Goal: Task Accomplishment & Management: Use online tool/utility

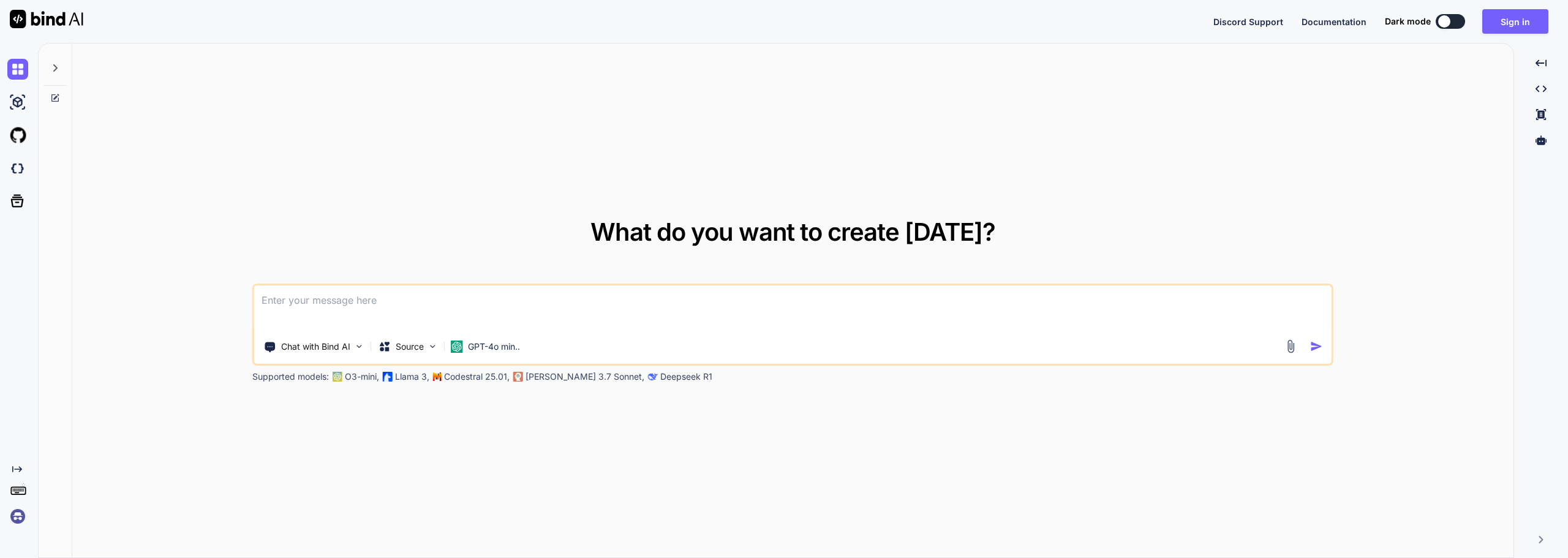
click at [1539, 0] on div at bounding box center [784, 0] width 1568 height 0
click at [1520, 19] on button "Sign in" at bounding box center [1515, 21] width 66 height 24
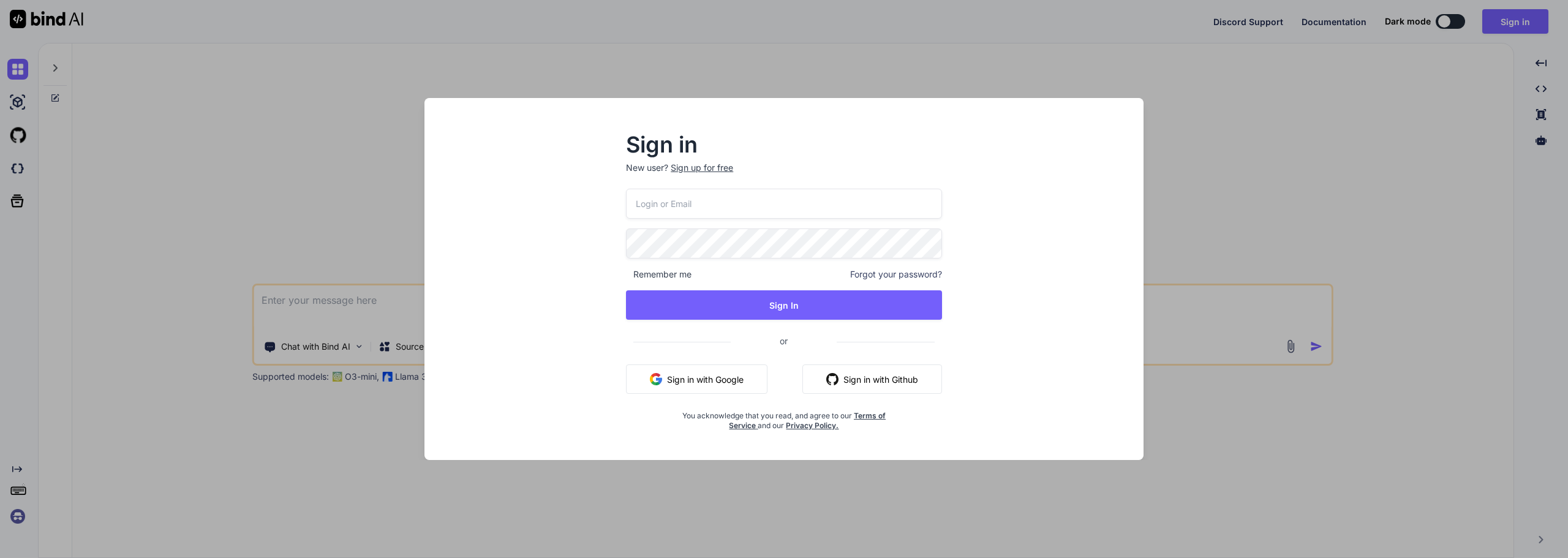
click at [832, 376] on img "button" at bounding box center [832, 379] width 13 height 13
click at [873, 384] on button "Sign in with Github" at bounding box center [871, 379] width 140 height 29
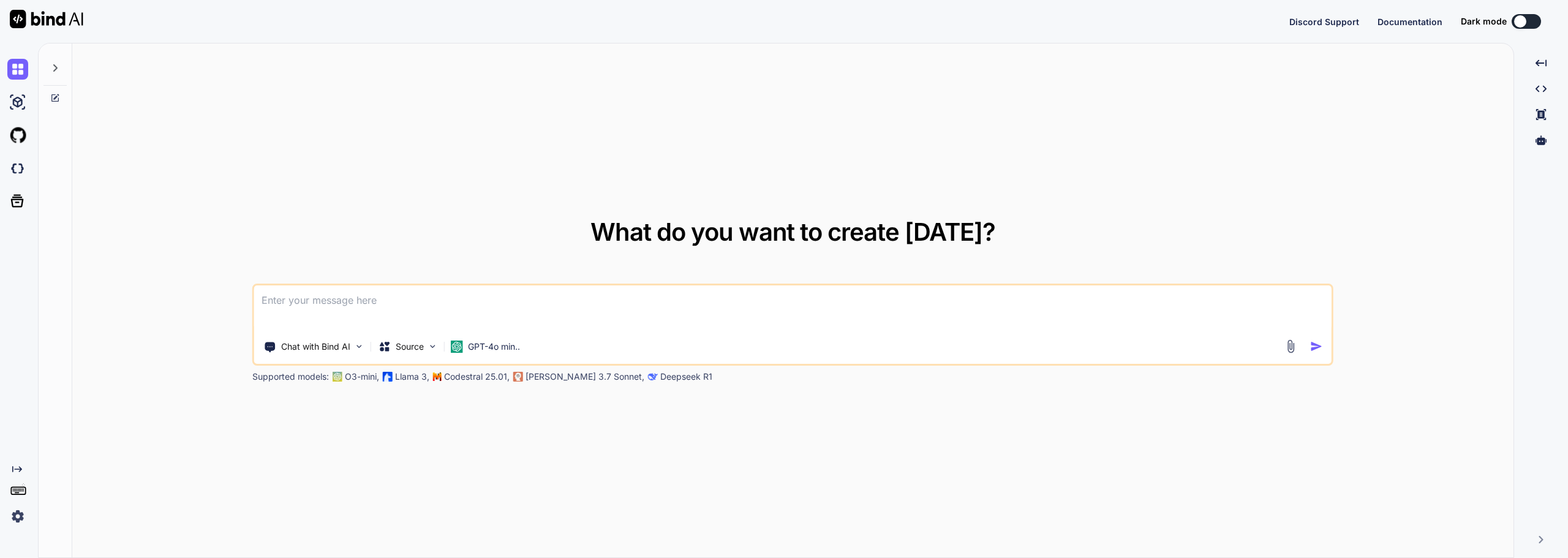
click at [1526, 21] on div at bounding box center [1520, 21] width 13 height 13
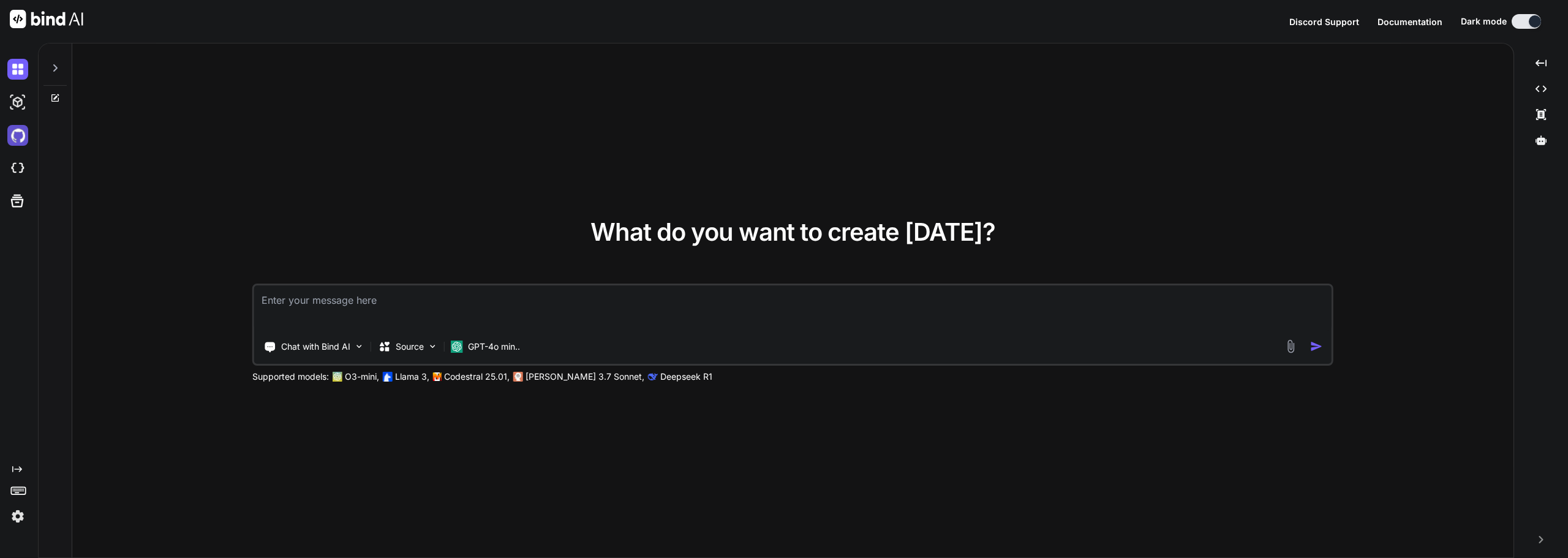
click at [18, 141] on img at bounding box center [18, 135] width 21 height 21
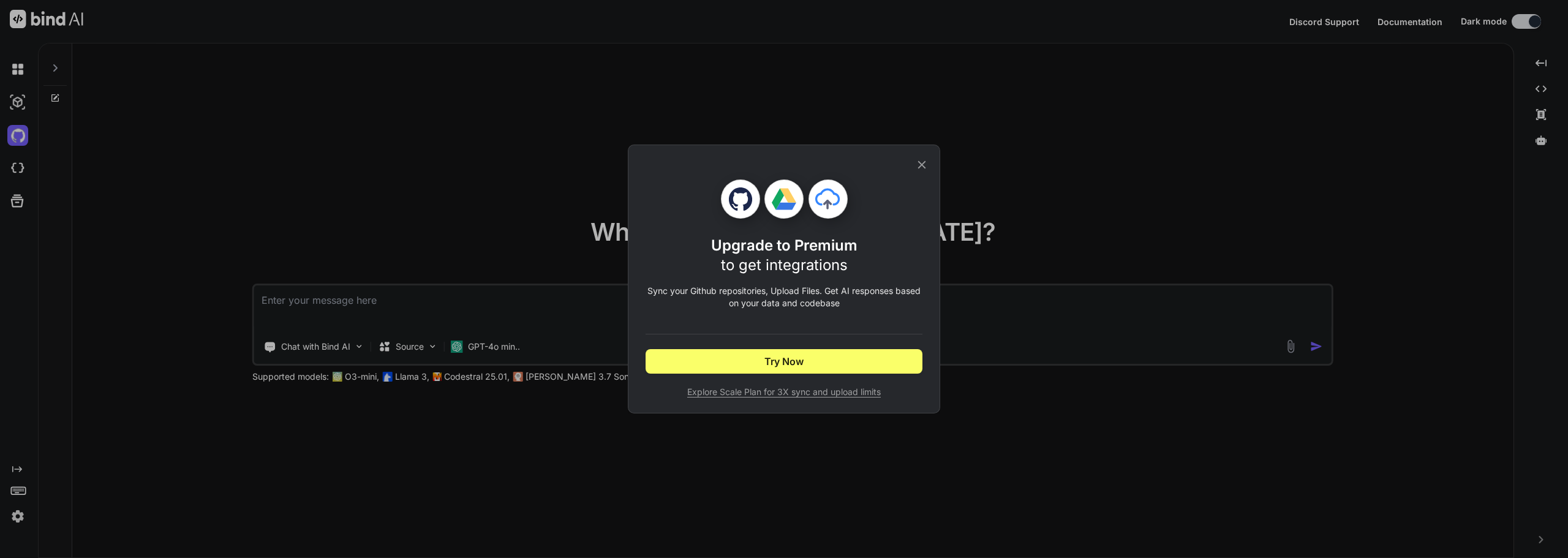
click at [918, 163] on icon at bounding box center [922, 165] width 14 height 14
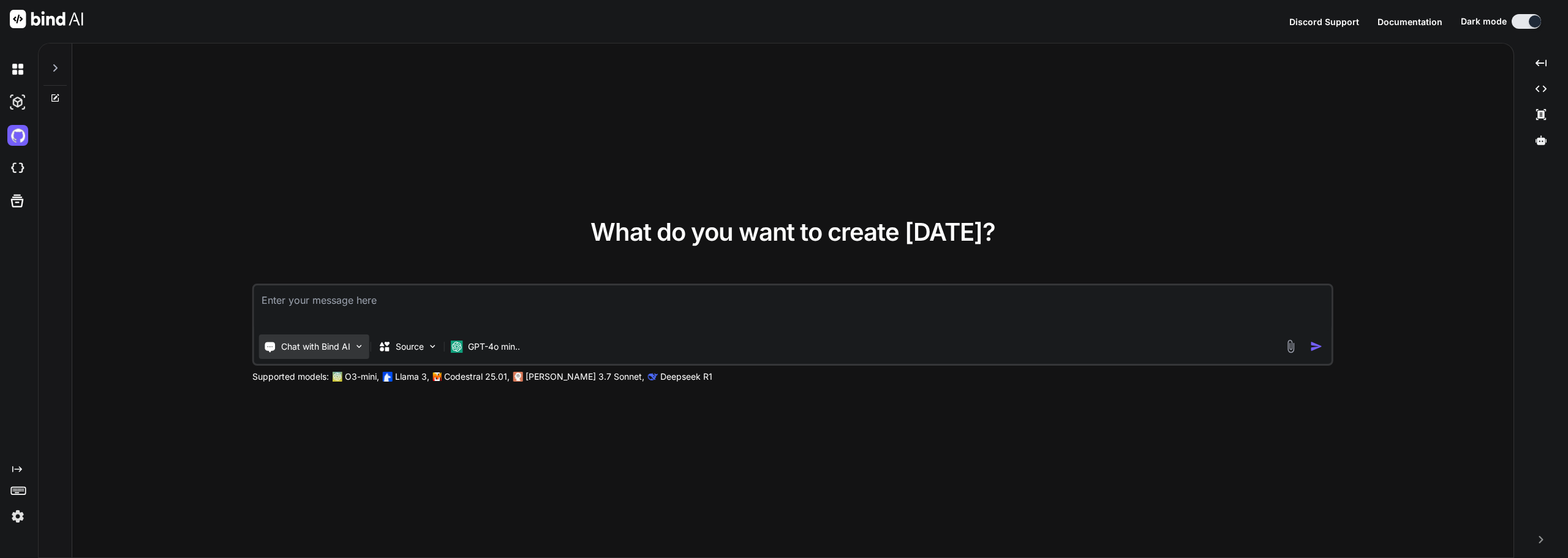
click at [342, 348] on p "Chat with Bind AI" at bounding box center [316, 347] width 69 height 13
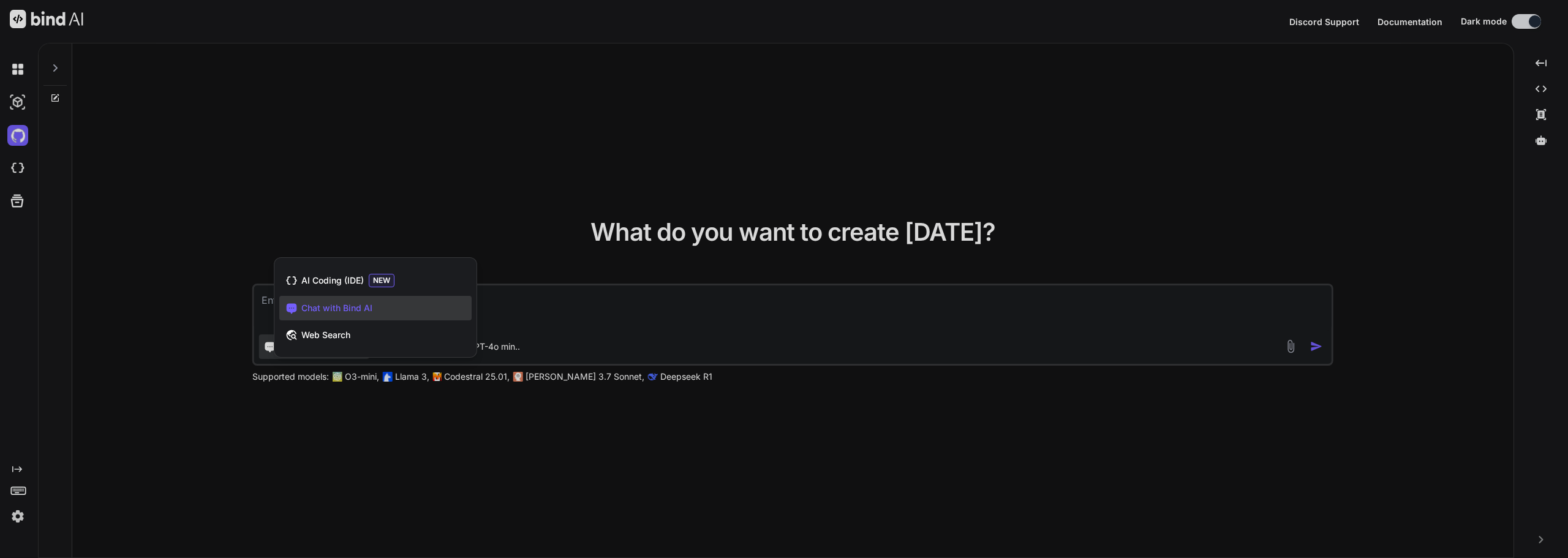
click at [357, 312] on span "Chat with Bind AI" at bounding box center [337, 308] width 71 height 13
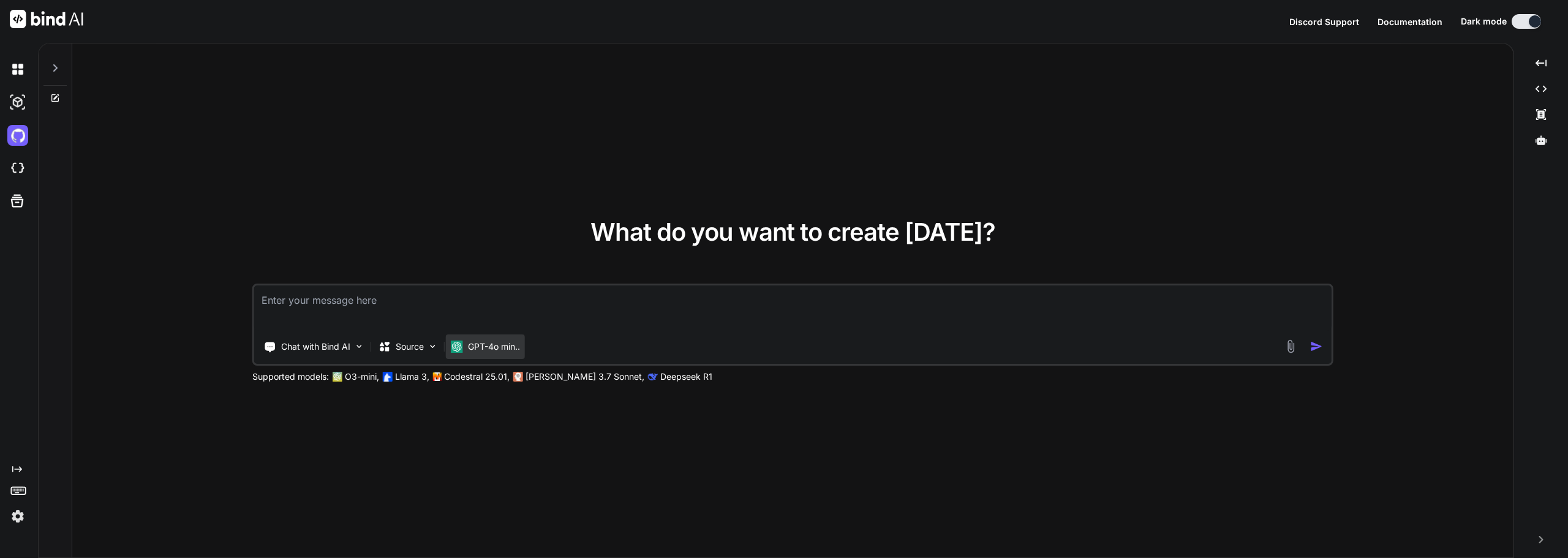
click at [498, 339] on div "GPT-4o min.." at bounding box center [485, 346] width 79 height 24
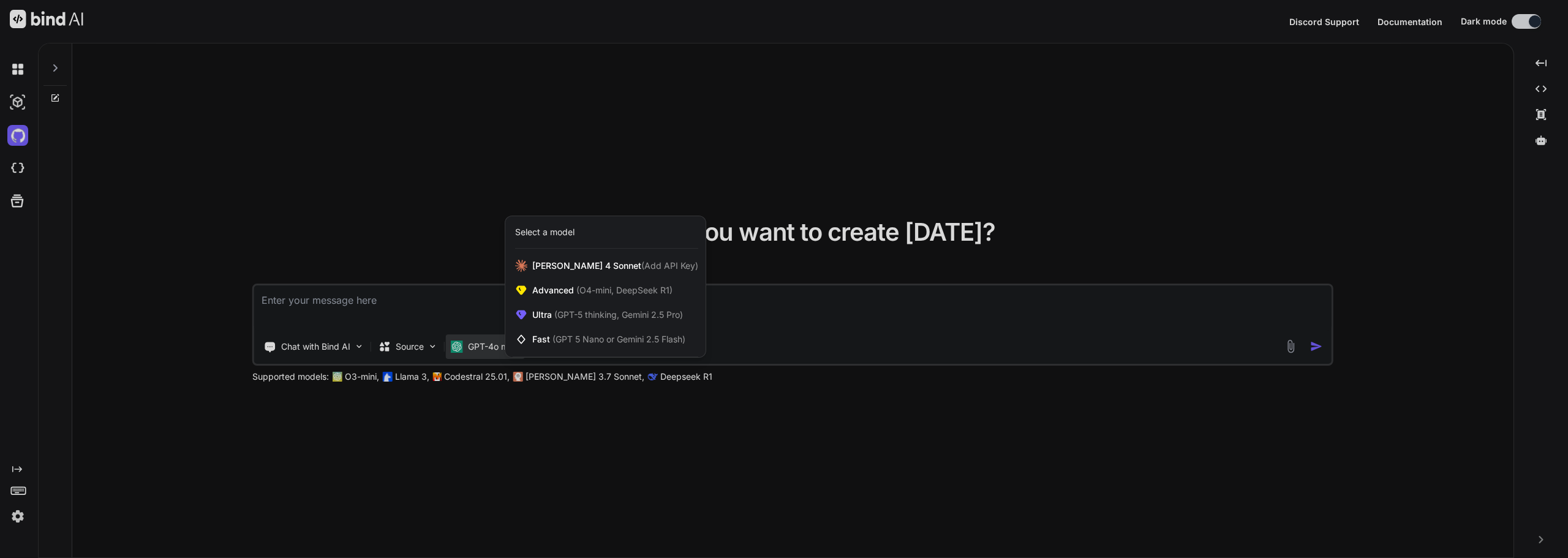
click at [769, 359] on div at bounding box center [784, 279] width 1568 height 558
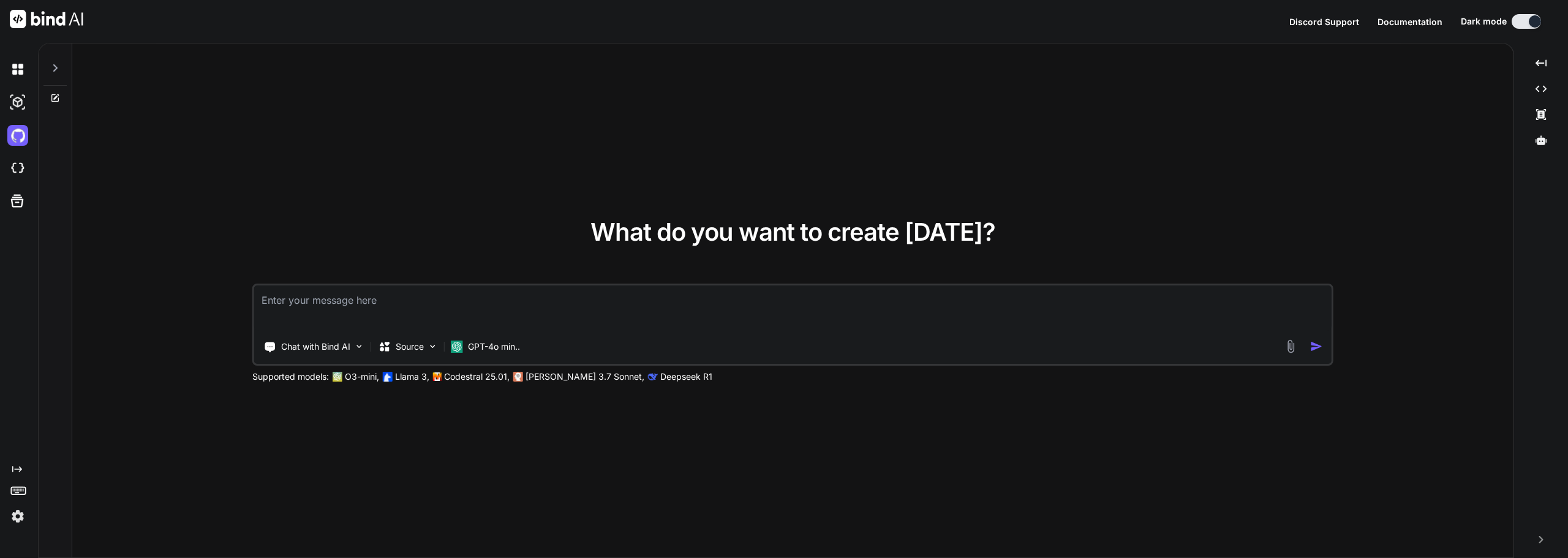
click at [476, 297] on textarea at bounding box center [792, 308] width 1078 height 45
click at [60, 64] on div at bounding box center [56, 64] width 23 height 42
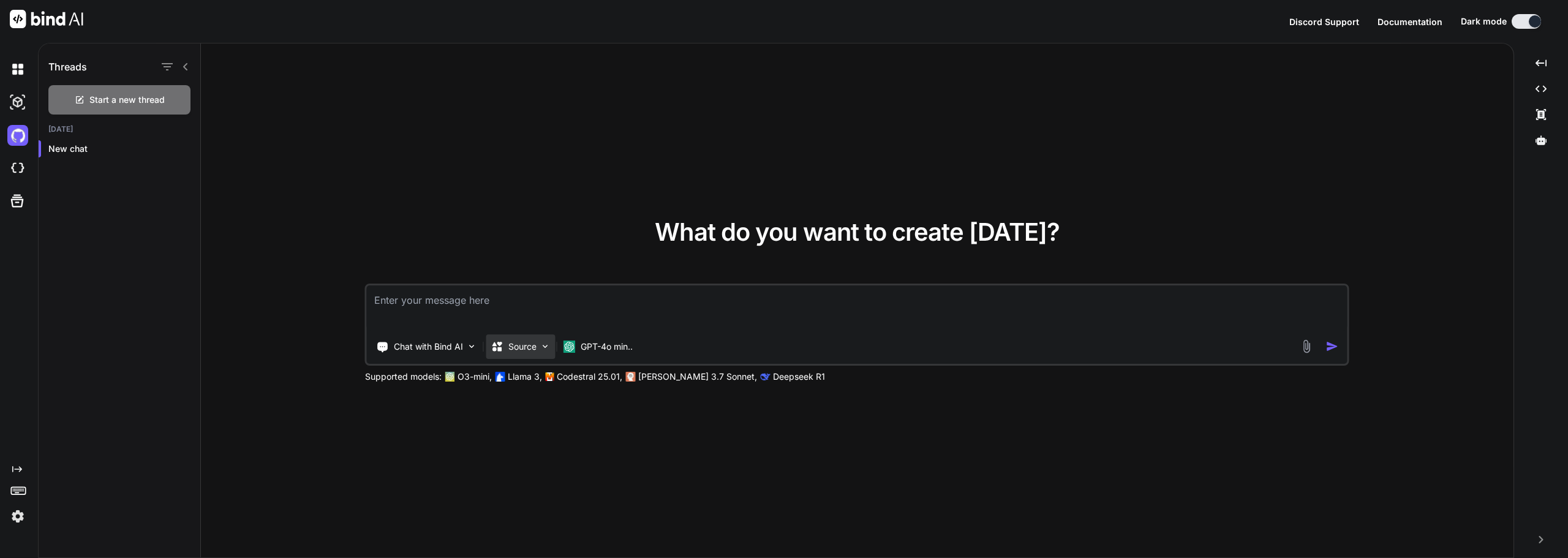
click at [512, 348] on p "Source" at bounding box center [522, 347] width 28 height 13
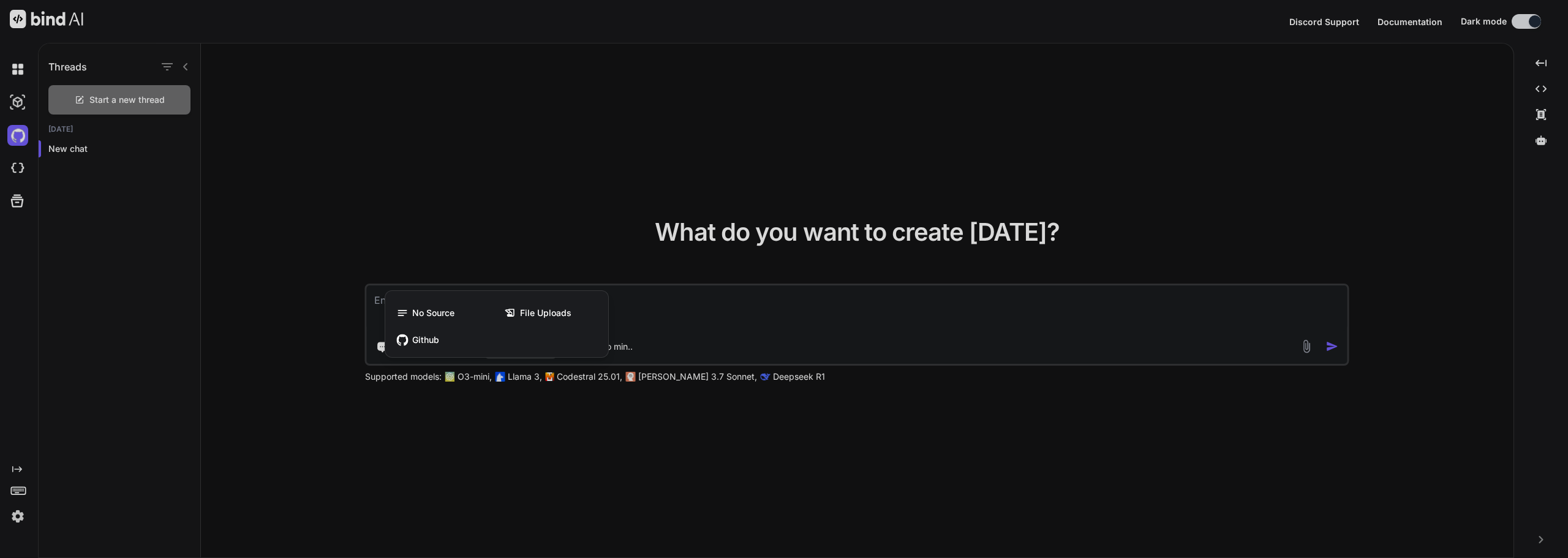
drag, startPoint x: 559, startPoint y: 194, endPoint x: 554, endPoint y: 180, distance: 14.9
click at [559, 193] on div at bounding box center [784, 279] width 1568 height 558
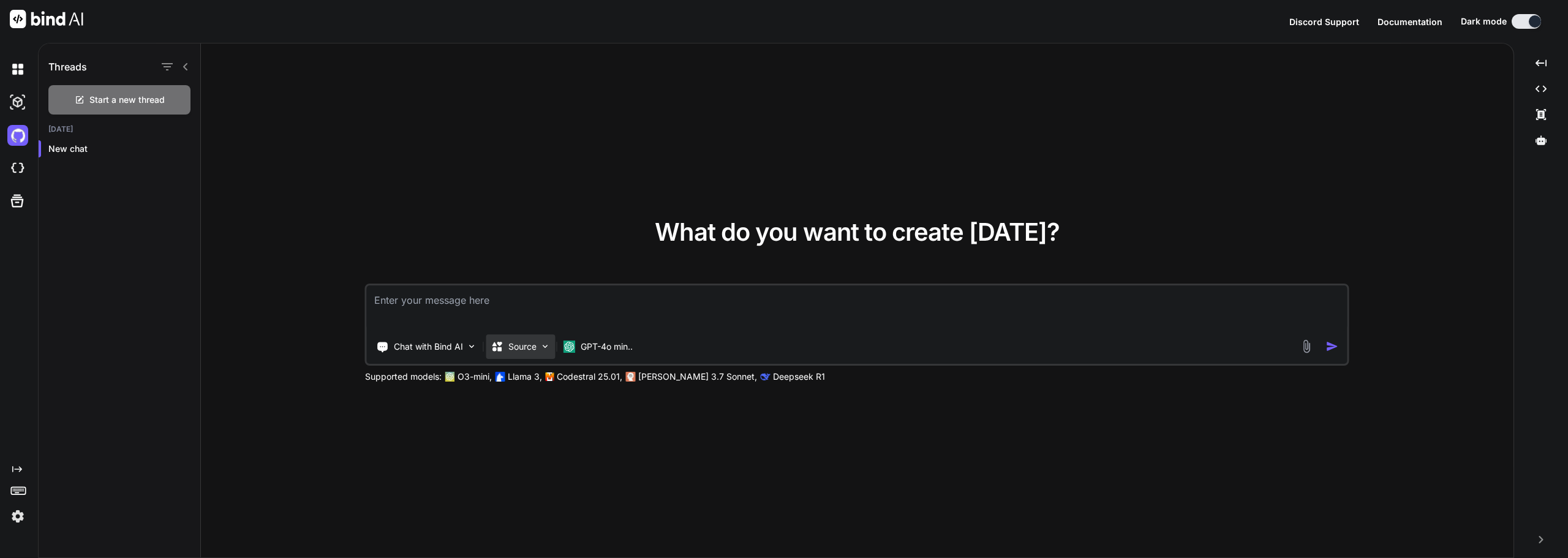
click at [533, 344] on p "Source" at bounding box center [522, 347] width 28 height 13
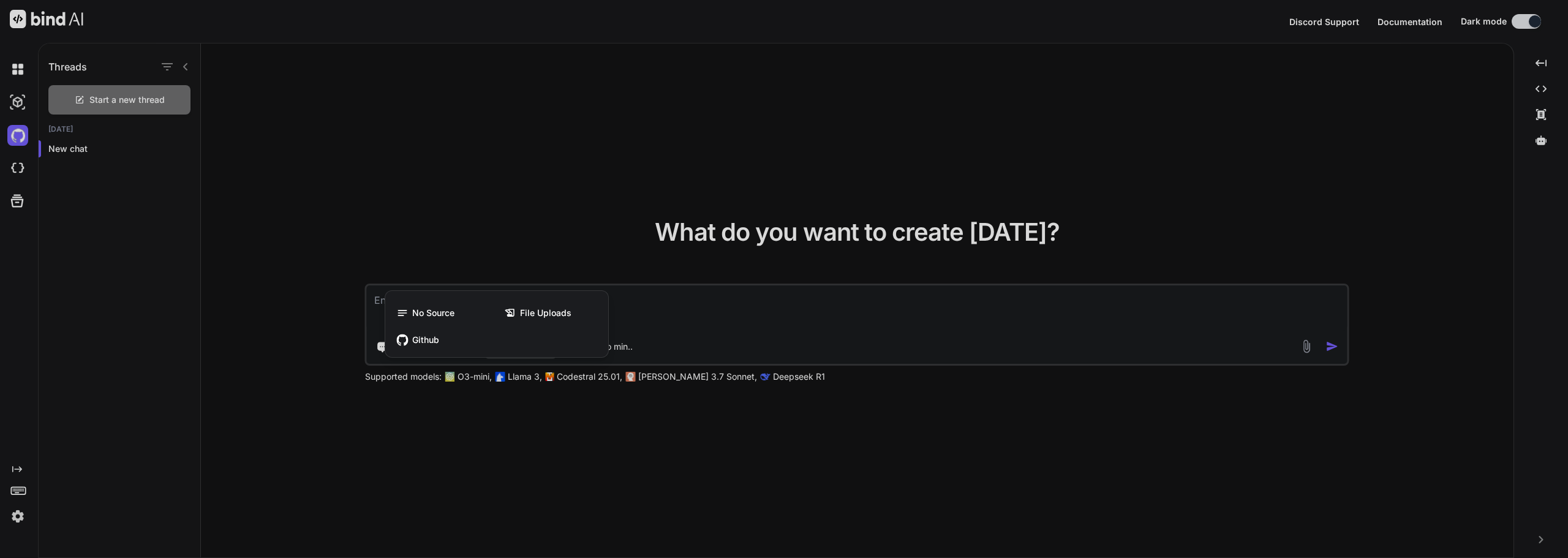
drag, startPoint x: 607, startPoint y: 259, endPoint x: 613, endPoint y: 259, distance: 6.0
click at [611, 257] on div at bounding box center [784, 279] width 1568 height 558
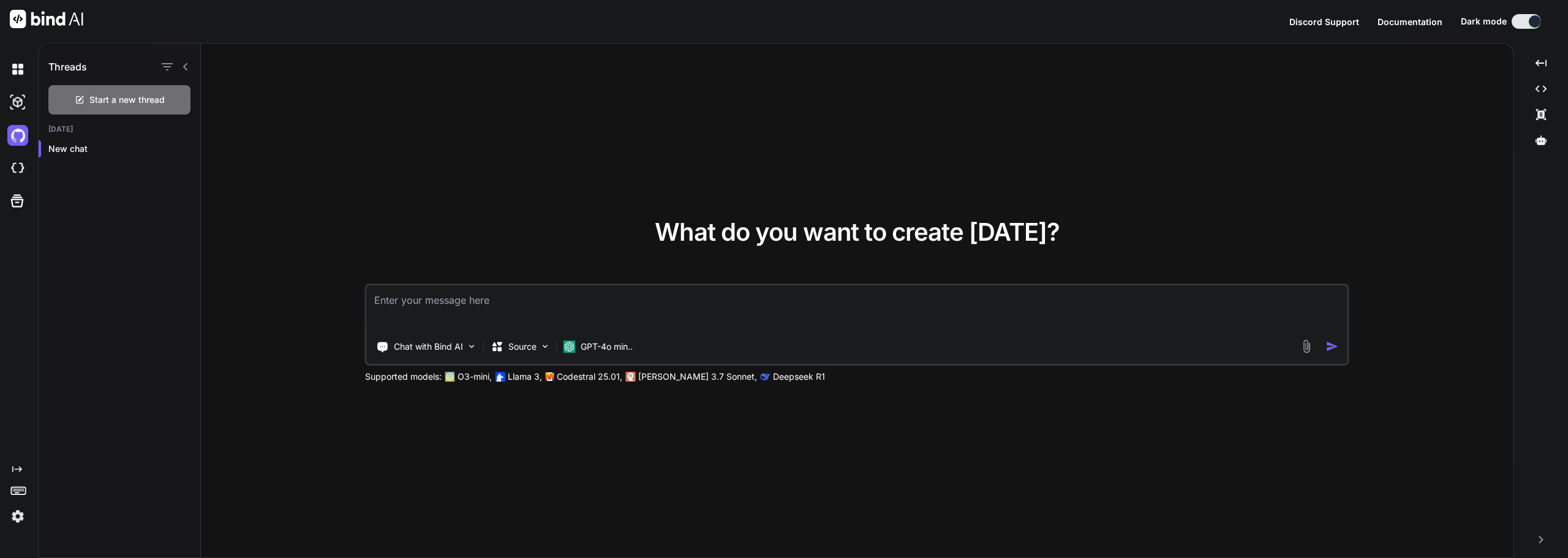
click at [626, 297] on textarea at bounding box center [858, 308] width 981 height 45
paste textarea "NeoClient - Um client modificado para Minecraft 1.8.9 inspirado no Lunar Client…"
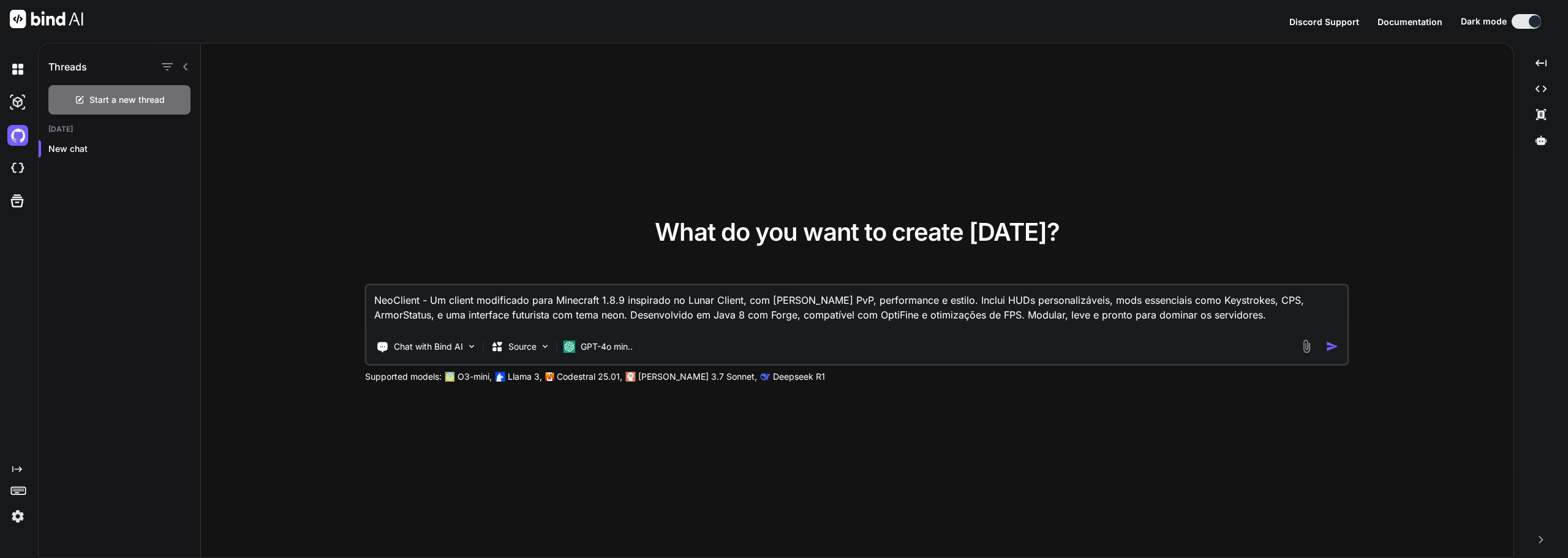
type textarea "NeoClient - Um client modificado para Minecraft 1.8.9 inspirado no Lunar Client…"
click at [1332, 347] on img "button" at bounding box center [1333, 346] width 13 height 13
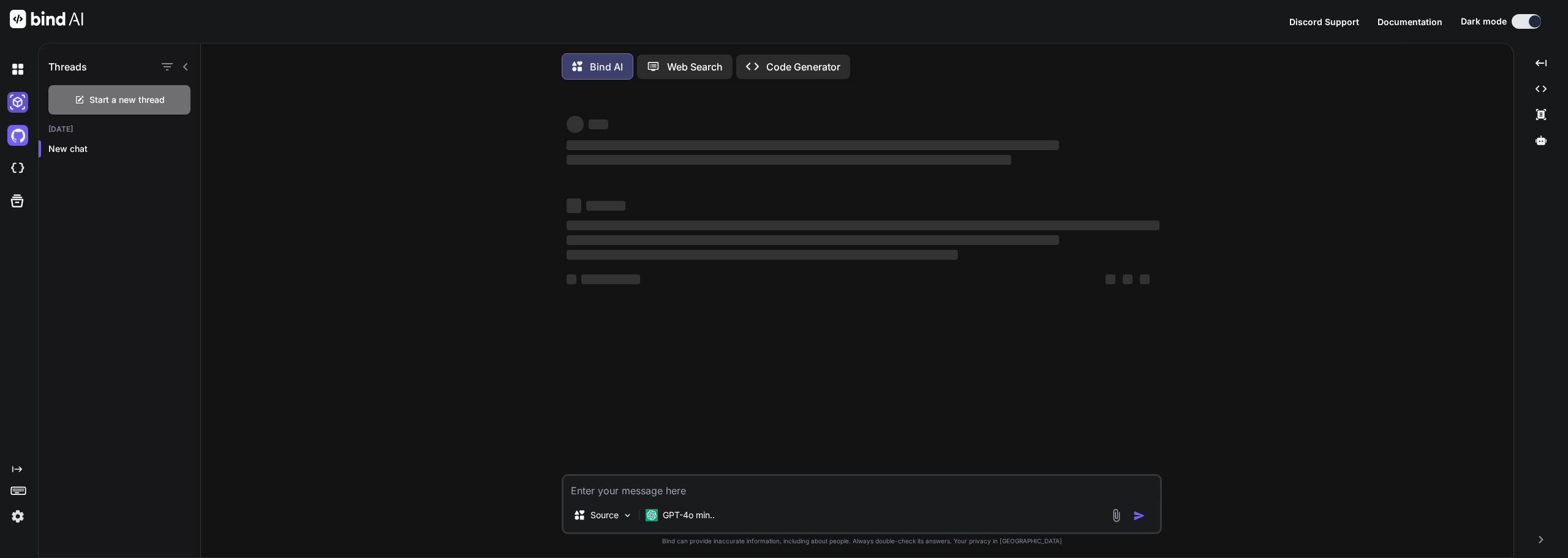
click at [19, 103] on img at bounding box center [18, 102] width 21 height 21
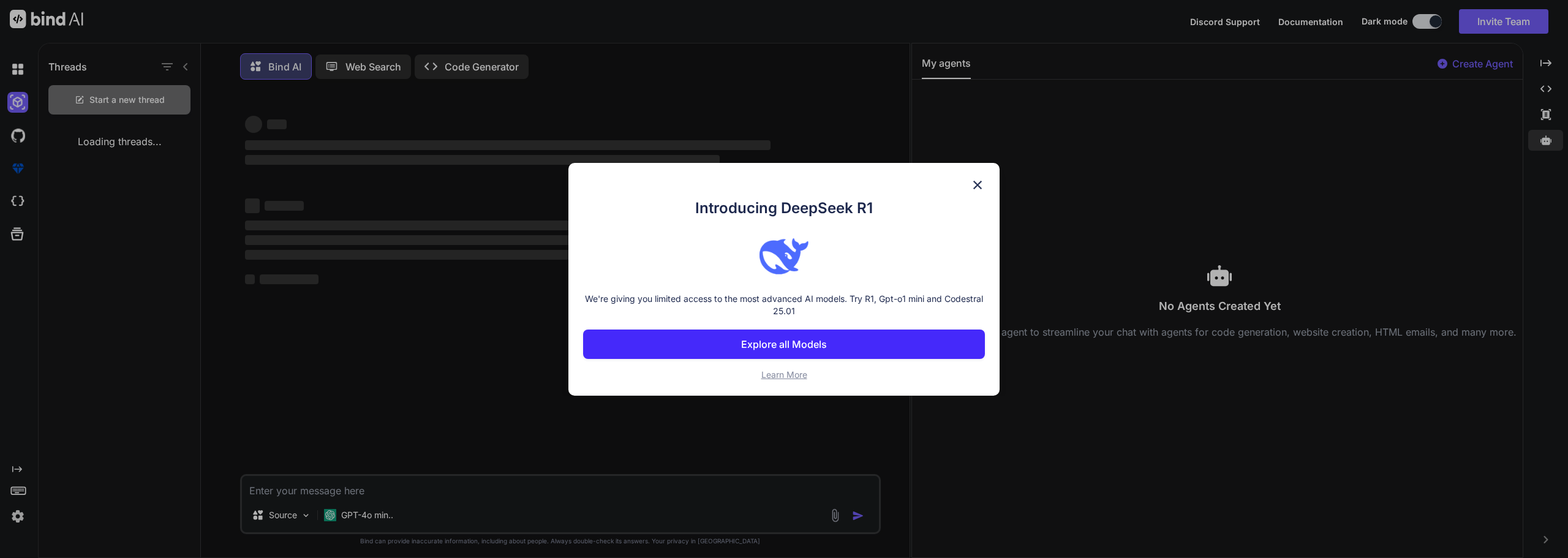
click at [1542, 139] on div "Introducing DeepSeek R1 We're giving you limited access to the most advanced AI…" at bounding box center [784, 279] width 1568 height 558
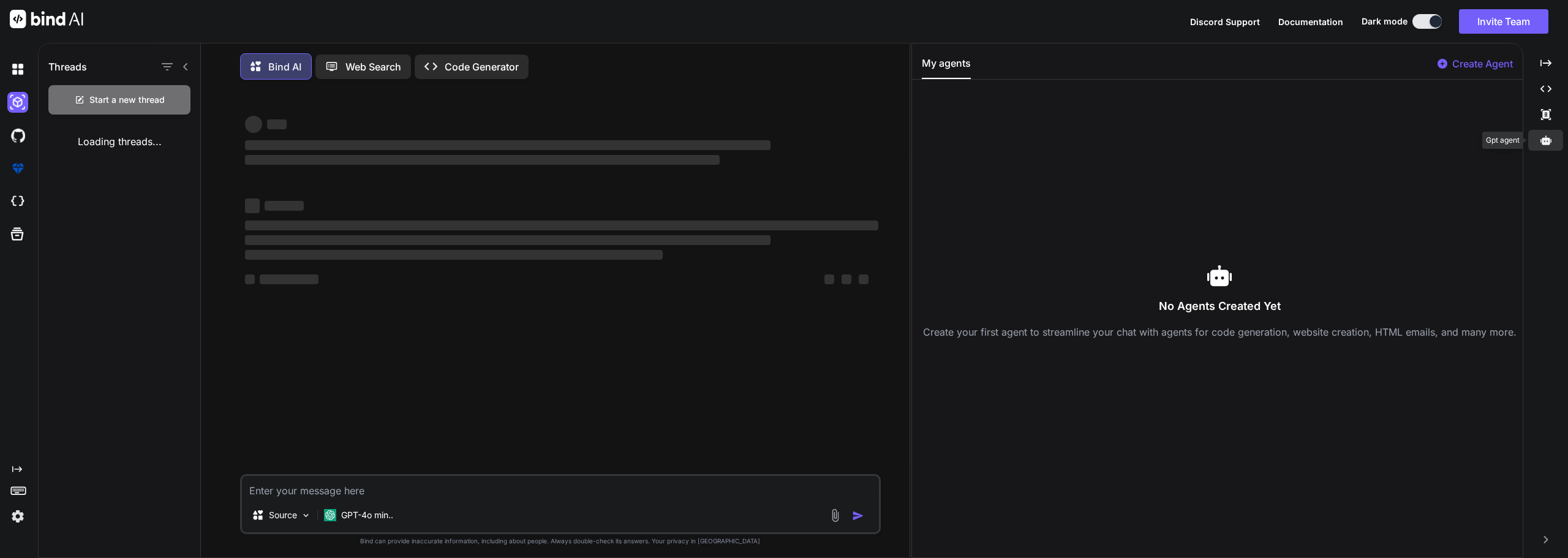
click at [1542, 139] on icon at bounding box center [1546, 140] width 11 height 9
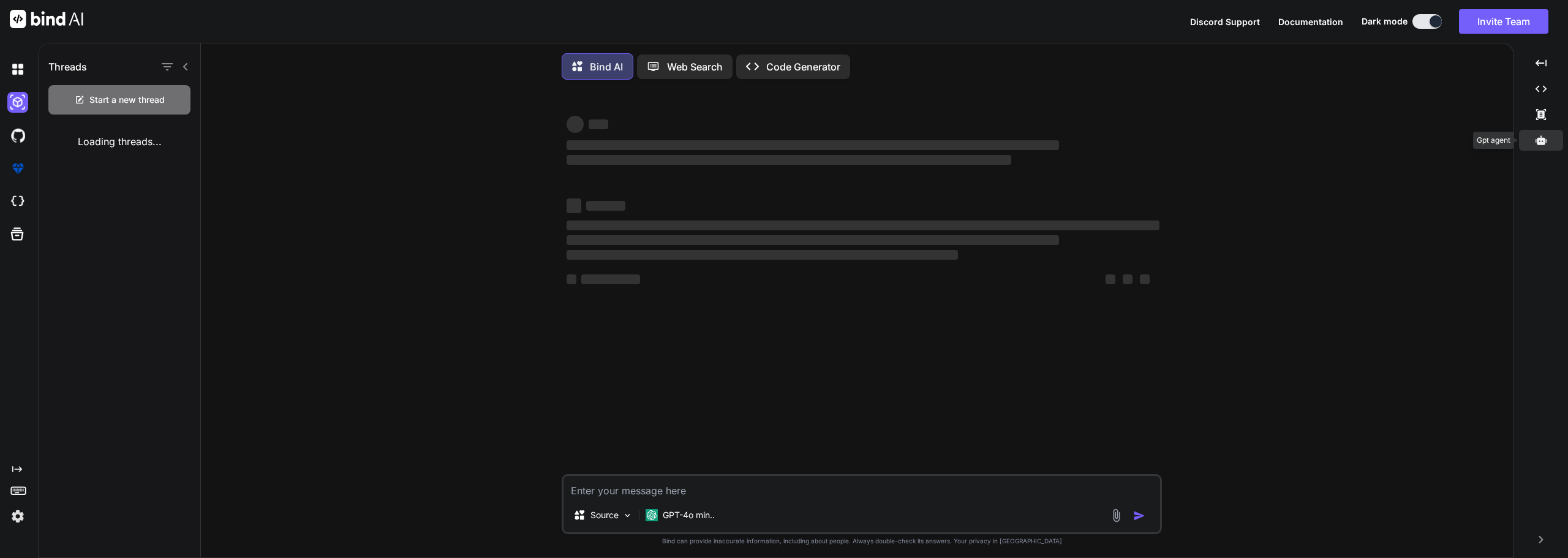
click at [1542, 139] on icon at bounding box center [1541, 140] width 11 height 9
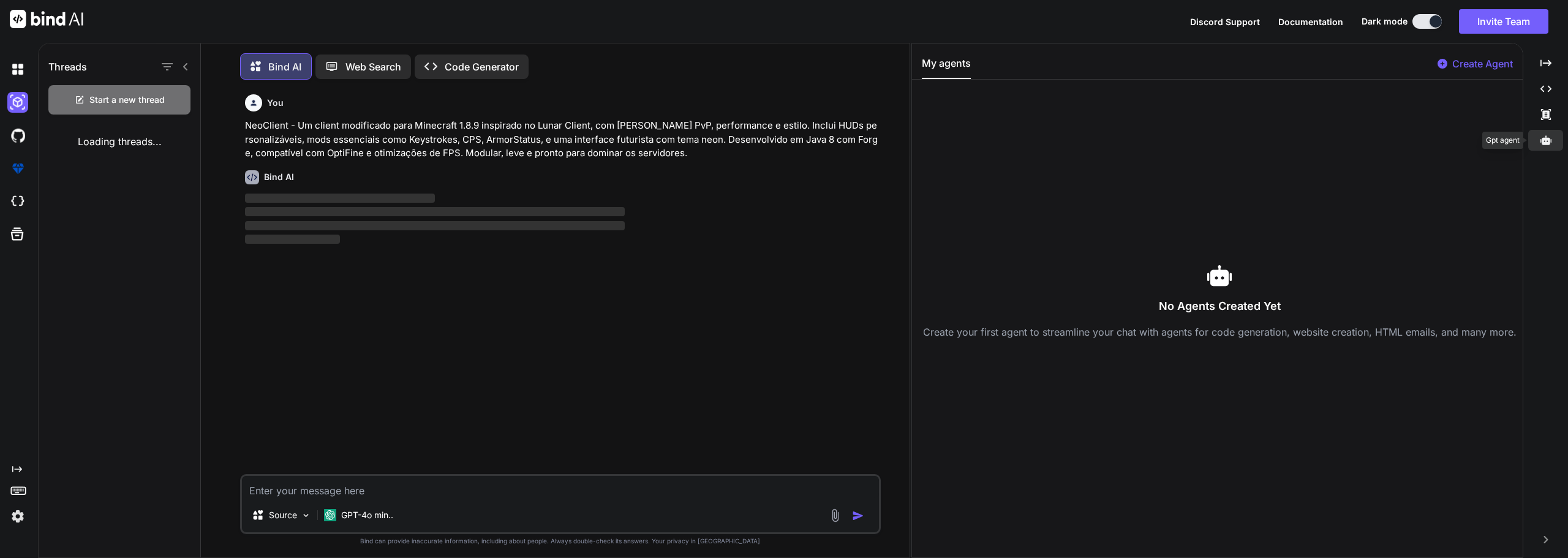
scroll to position [6, 0]
click at [1542, 139] on icon at bounding box center [1546, 140] width 11 height 9
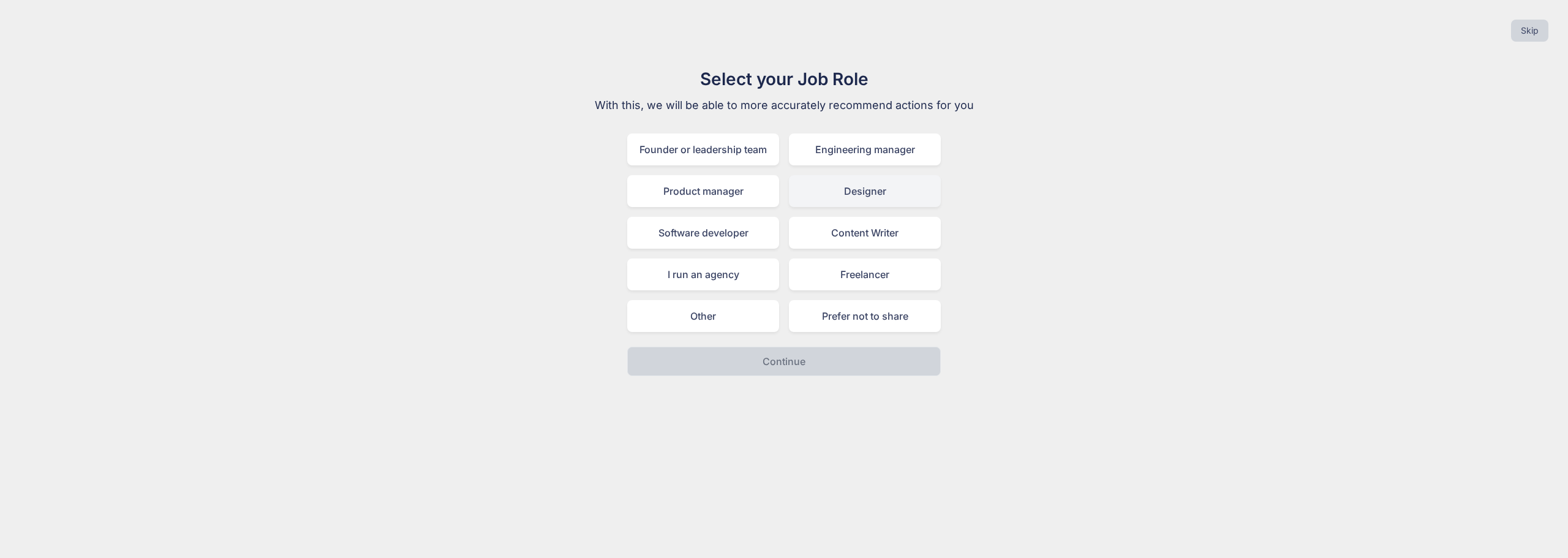
click at [874, 190] on div "Designer" at bounding box center [866, 191] width 152 height 32
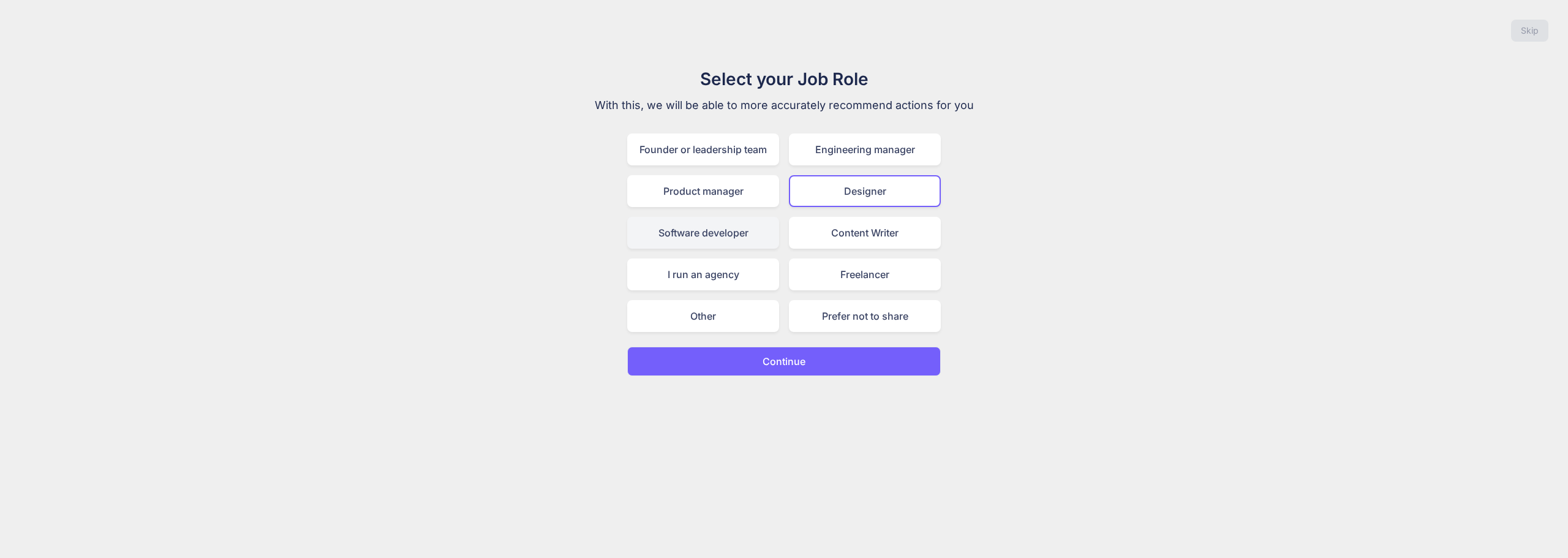
click at [759, 244] on div "Software developer" at bounding box center [703, 233] width 152 height 32
click at [794, 361] on p "Continue" at bounding box center [784, 361] width 43 height 15
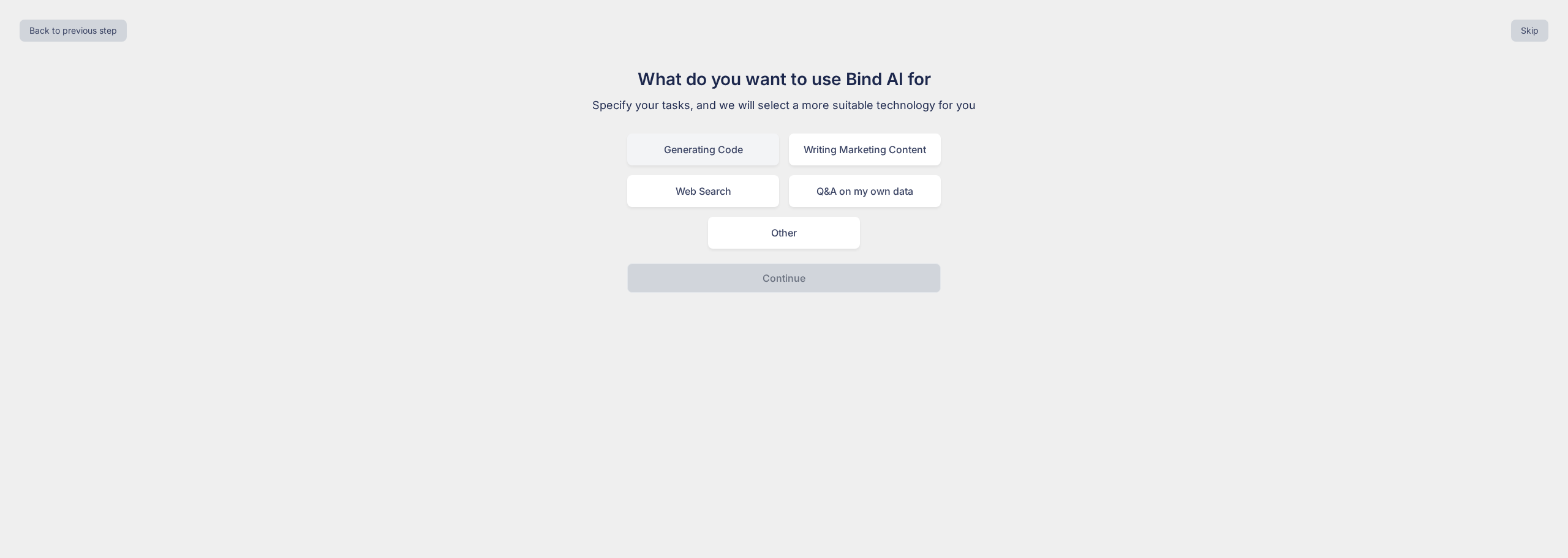
click at [768, 160] on div "Generating Code" at bounding box center [703, 150] width 152 height 32
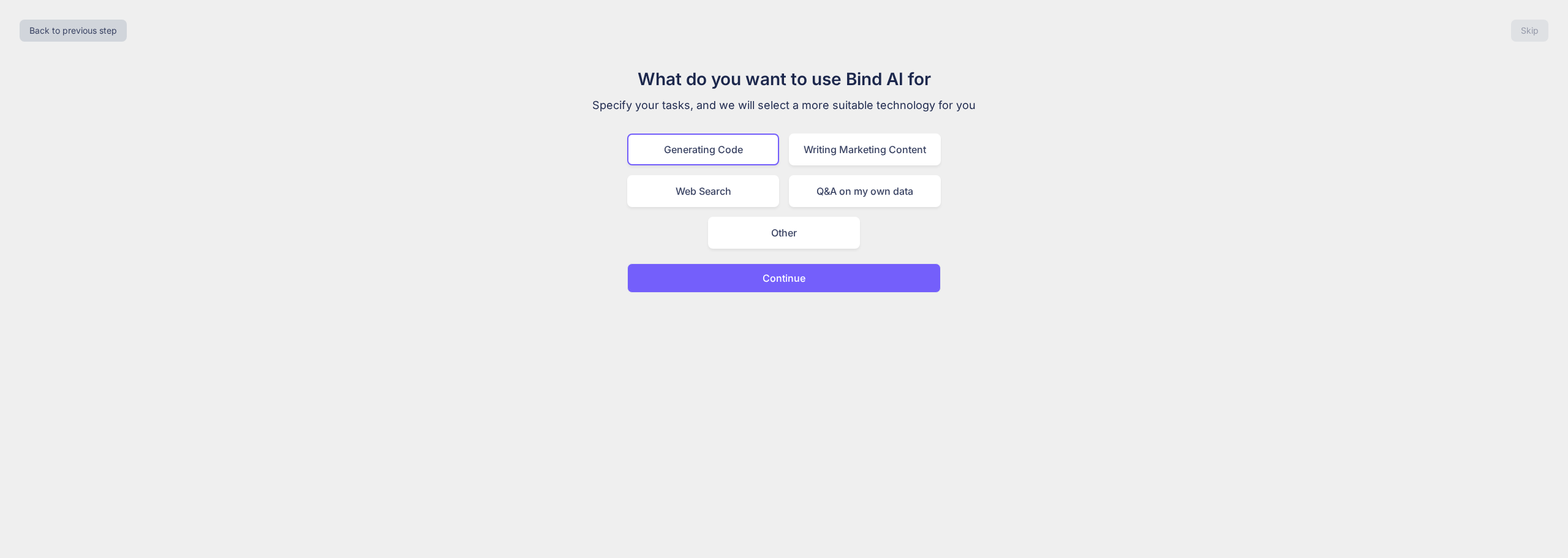
click at [840, 272] on button "Continue" at bounding box center [784, 279] width 314 height 29
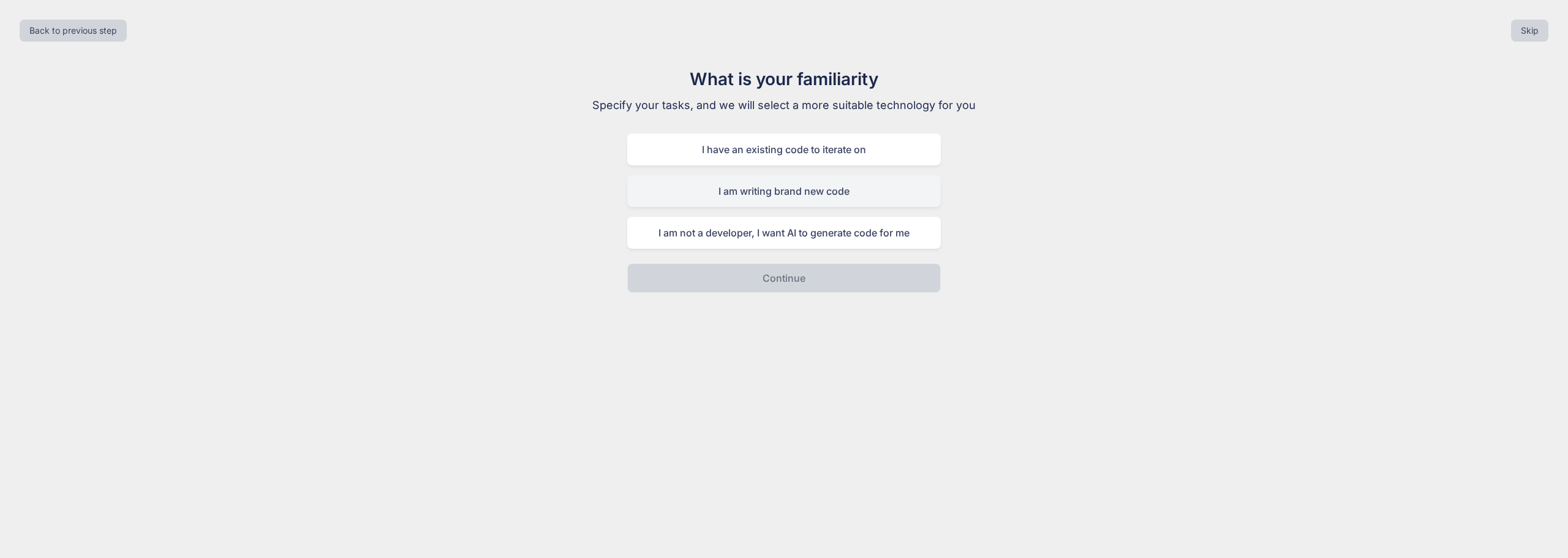
click at [850, 193] on div "I am writing brand new code" at bounding box center [784, 191] width 314 height 32
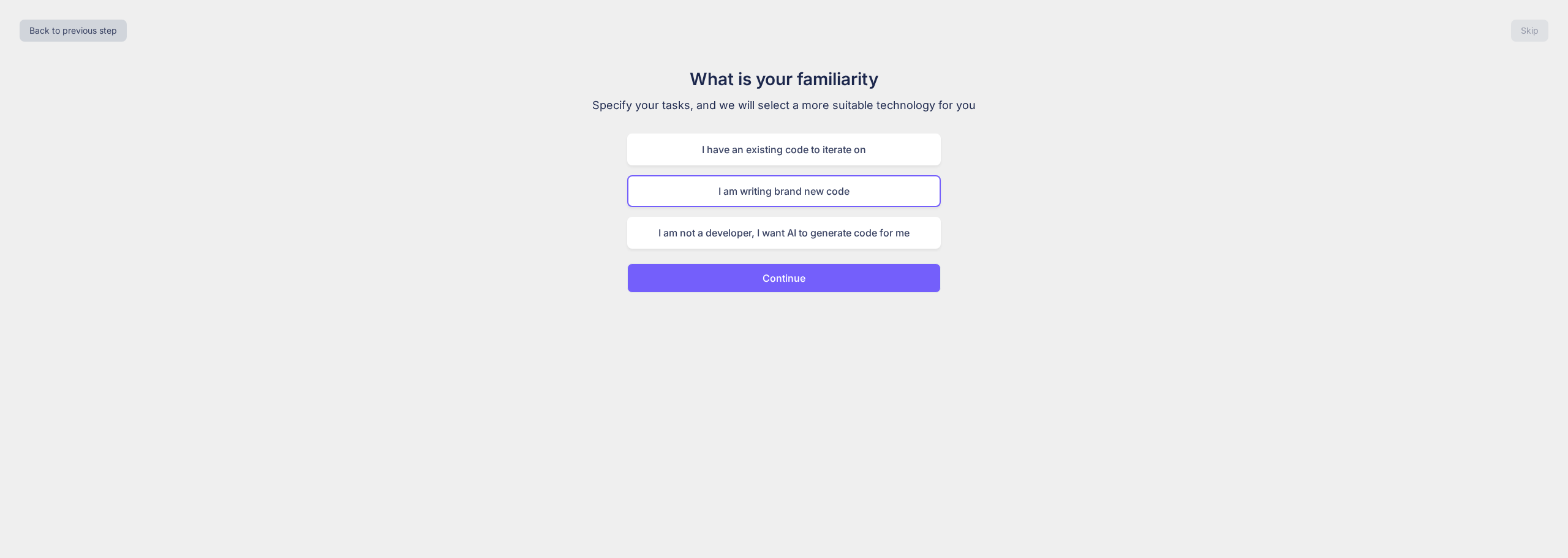
click at [855, 278] on button "Continue" at bounding box center [784, 279] width 314 height 29
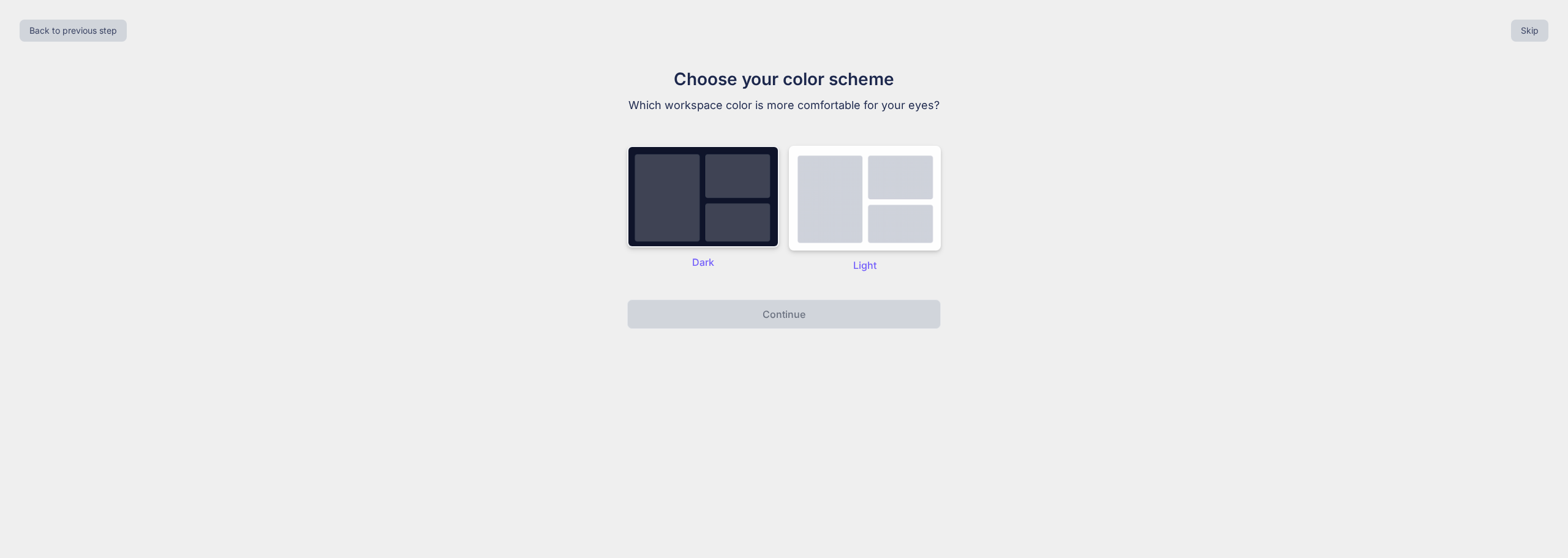
click at [735, 207] on img at bounding box center [703, 196] width 152 height 102
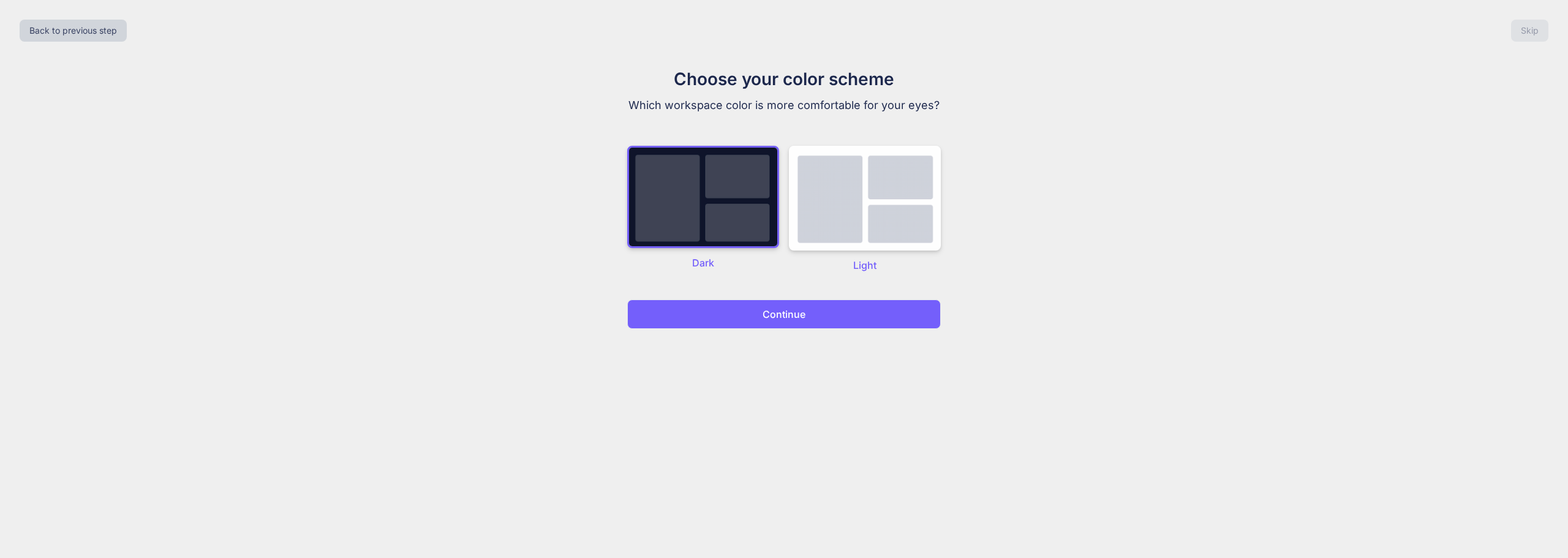
click at [793, 317] on p "Continue" at bounding box center [784, 314] width 43 height 15
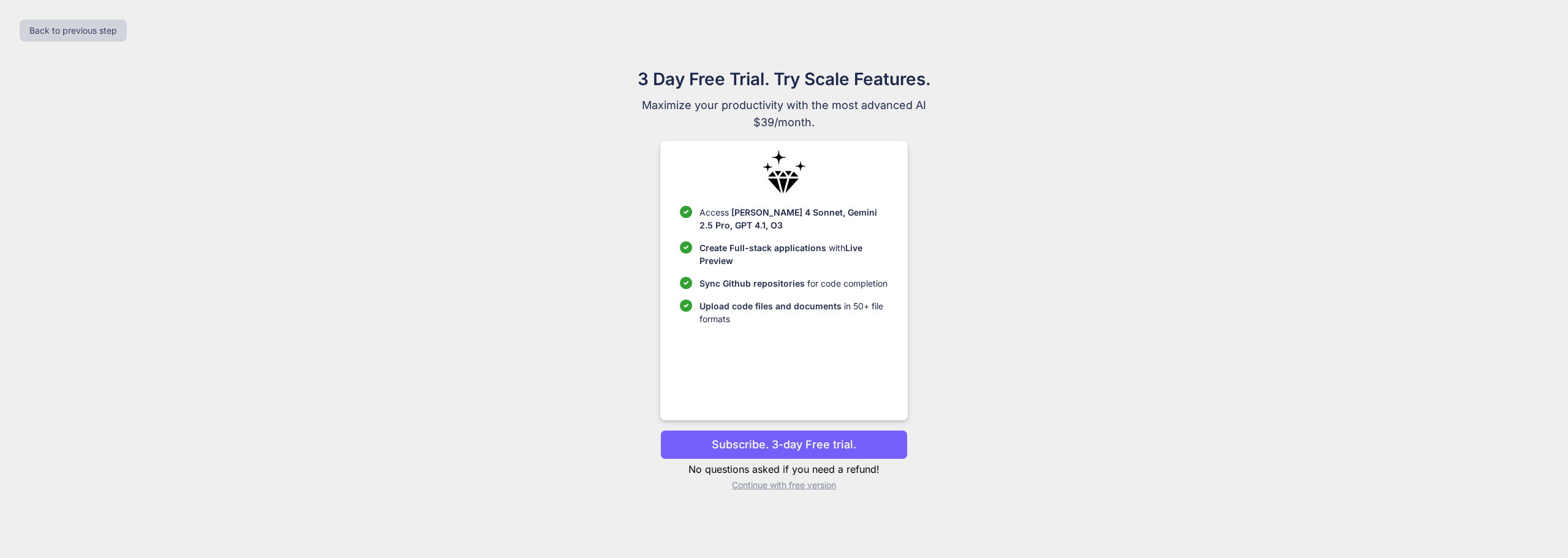
click at [795, 488] on p "Continue with free version" at bounding box center [784, 485] width 247 height 13
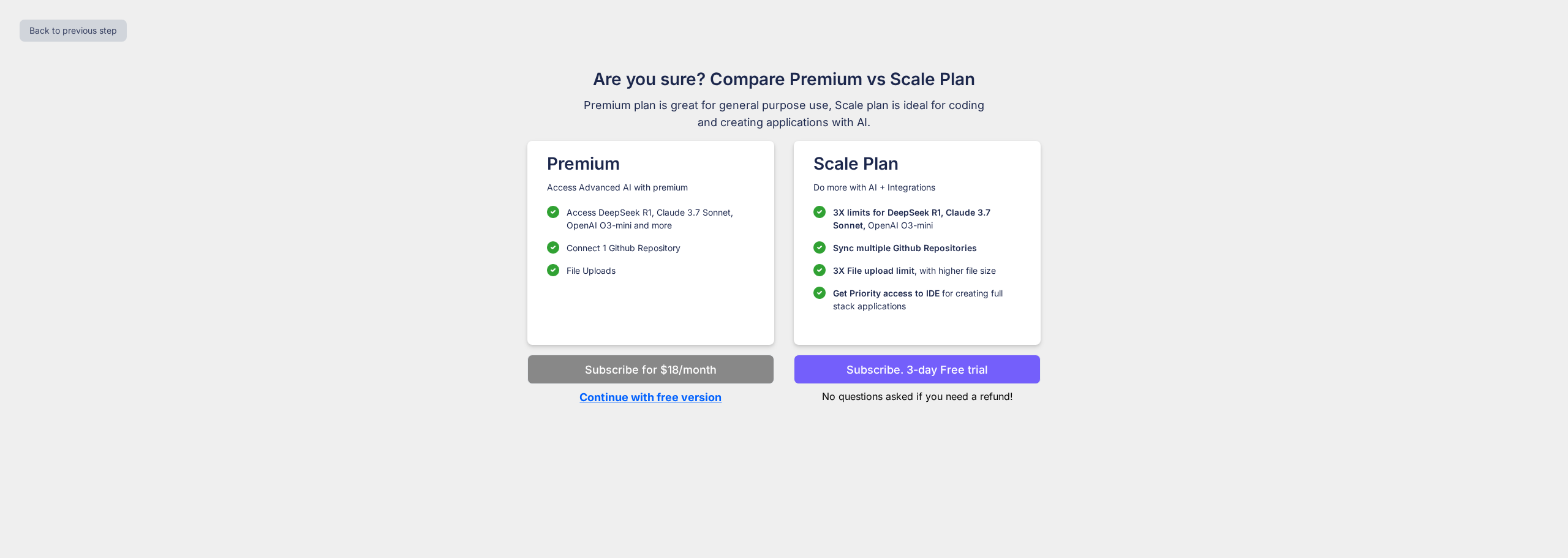
click at [675, 399] on p "Continue with free version" at bounding box center [651, 397] width 247 height 17
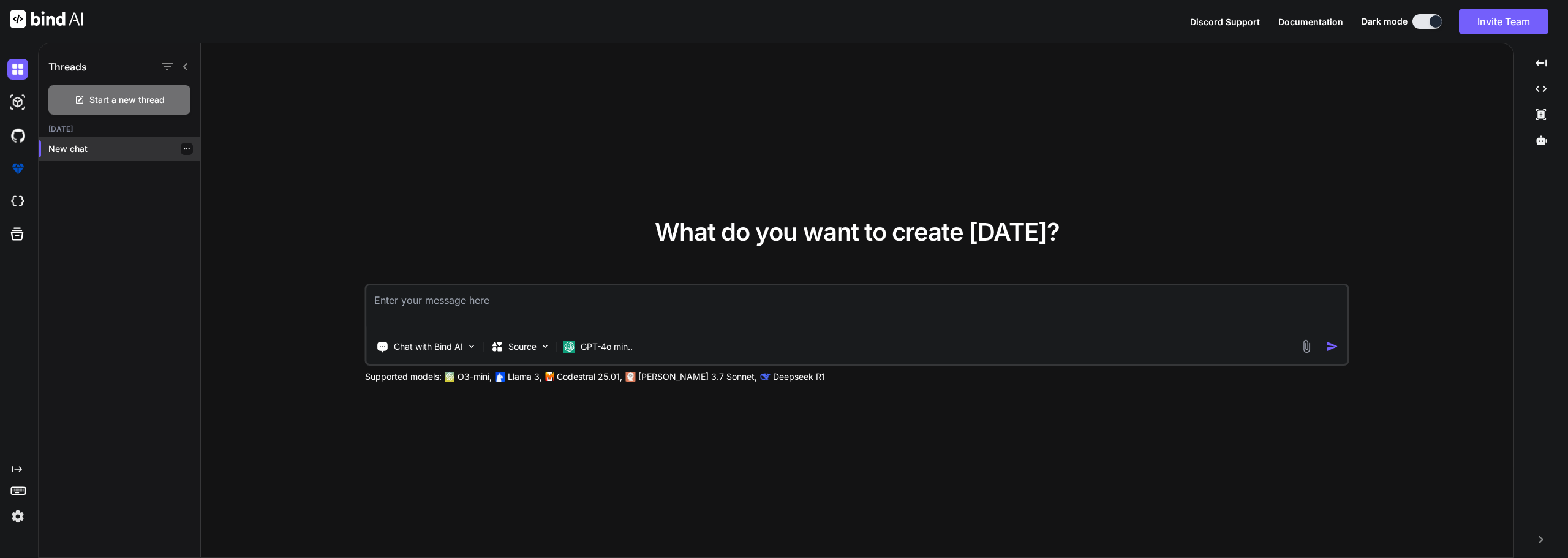
click at [103, 148] on p "New chat" at bounding box center [125, 149] width 152 height 13
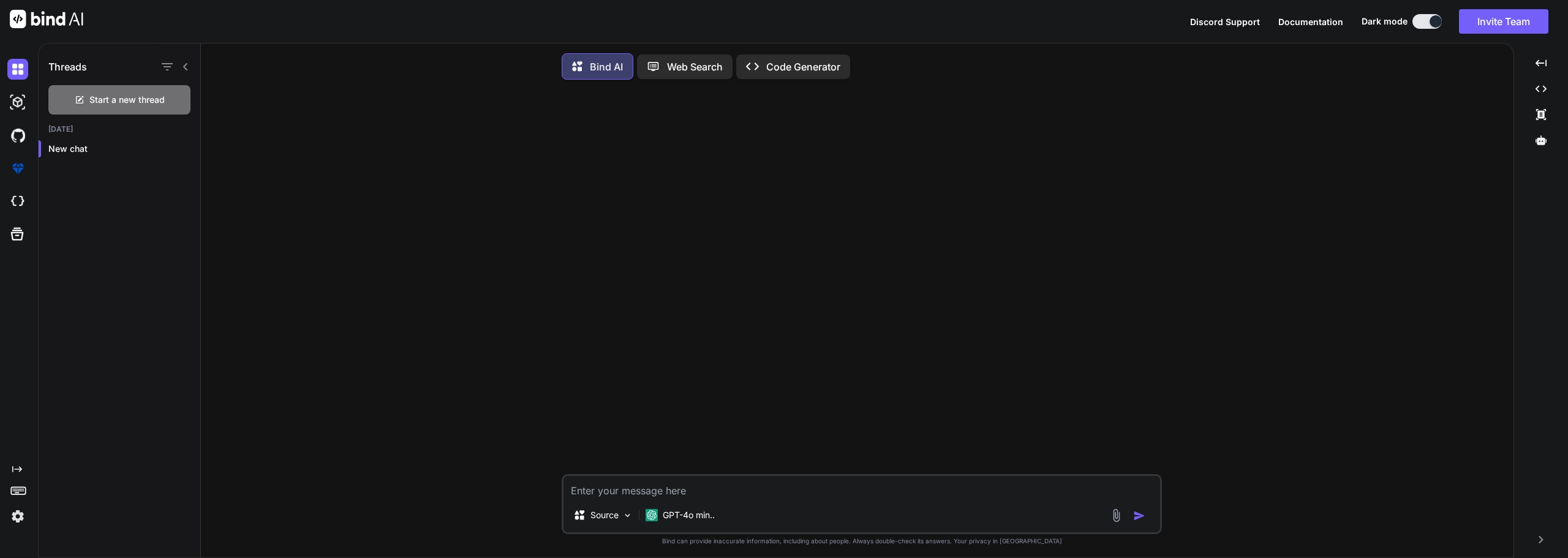
drag, startPoint x: 748, startPoint y: 152, endPoint x: 741, endPoint y: 154, distance: 7.3
click at [747, 152] on div at bounding box center [864, 282] width 598 height 385
drag, startPoint x: 741, startPoint y: 154, endPoint x: 742, endPoint y: 177, distance: 23.0
click at [742, 174] on div at bounding box center [864, 282] width 598 height 385
click at [689, 262] on div at bounding box center [864, 282] width 598 height 385
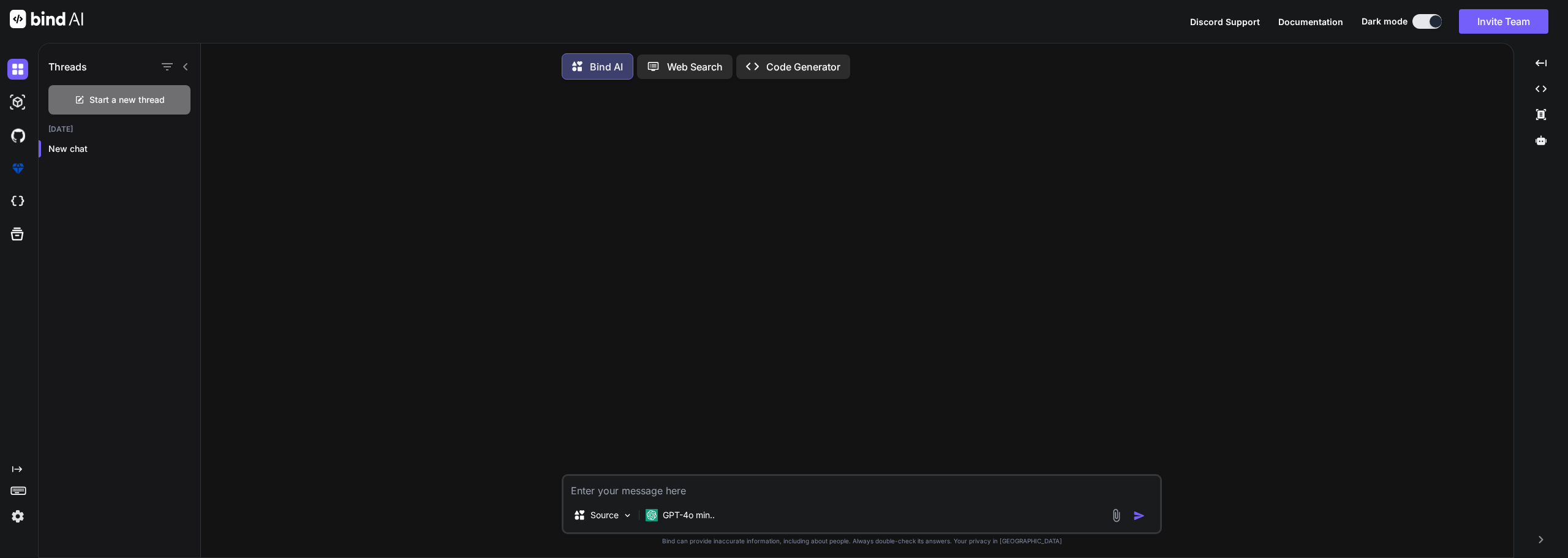
click at [737, 247] on div at bounding box center [864, 282] width 598 height 385
